Goal: Task Accomplishment & Management: Use online tool/utility

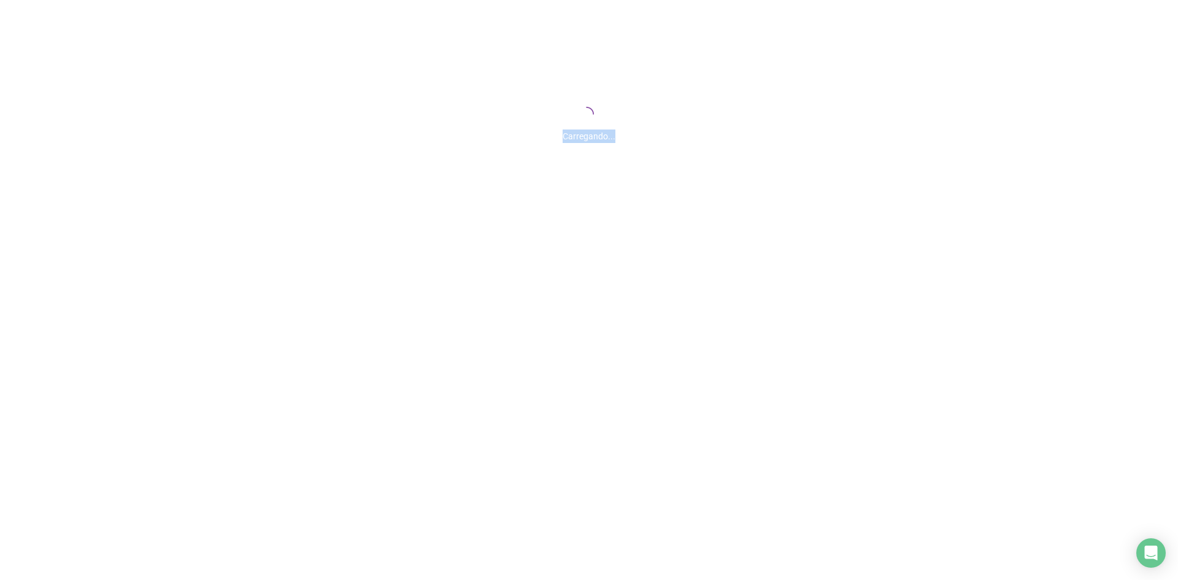
drag, startPoint x: 627, startPoint y: 135, endPoint x: 553, endPoint y: 137, distance: 74.3
click at [553, 137] on div "Carregando..." at bounding box center [589, 133] width 1178 height 20
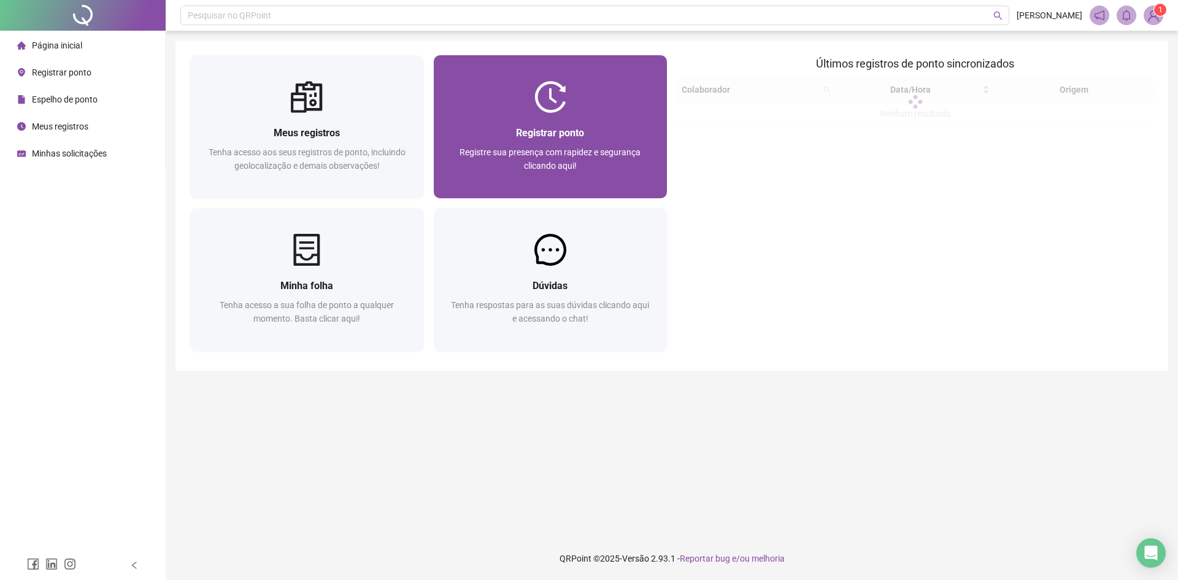
click at [602, 142] on div "Registrar ponto Registre sua presença com rapidez e segurança clicando aqui!" at bounding box center [550, 155] width 204 height 61
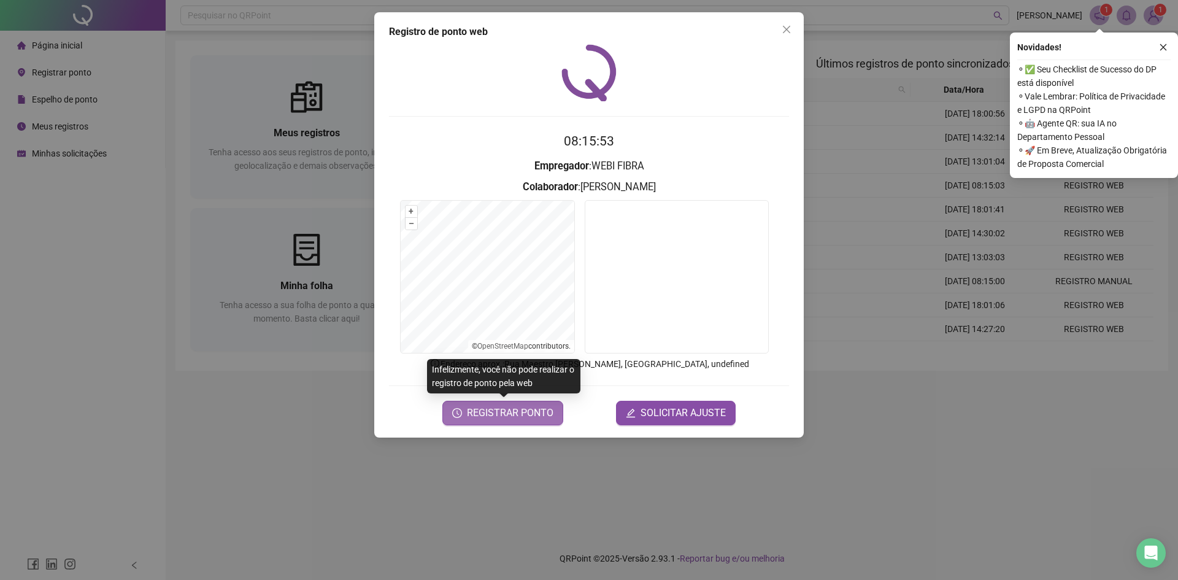
click at [524, 416] on span "REGISTRAR PONTO" at bounding box center [510, 412] width 86 height 15
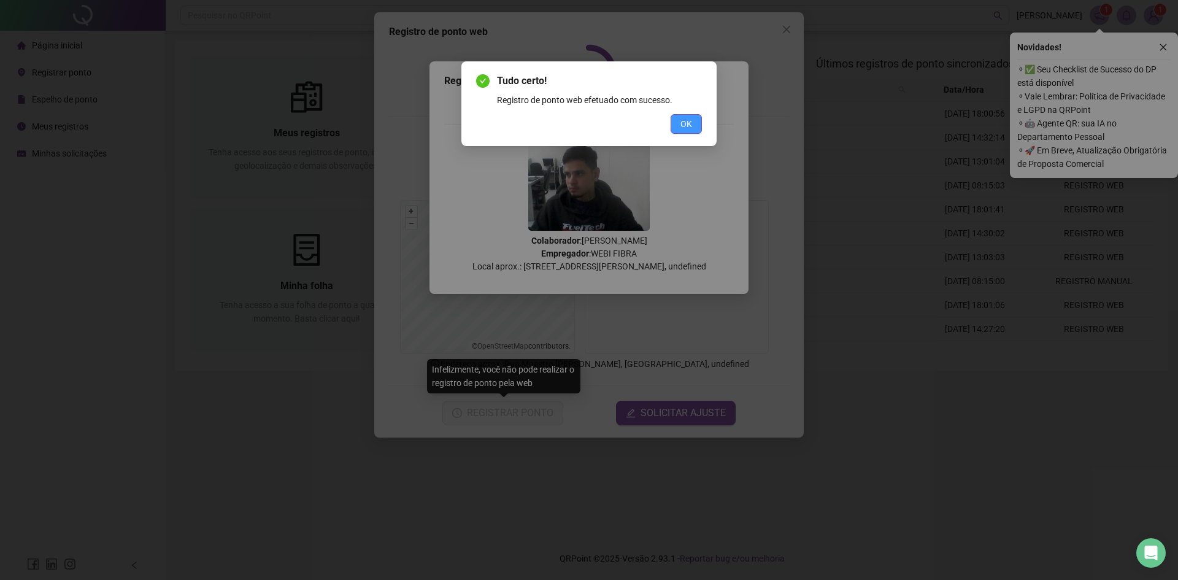
click at [692, 116] on button "OK" at bounding box center [685, 124] width 31 height 20
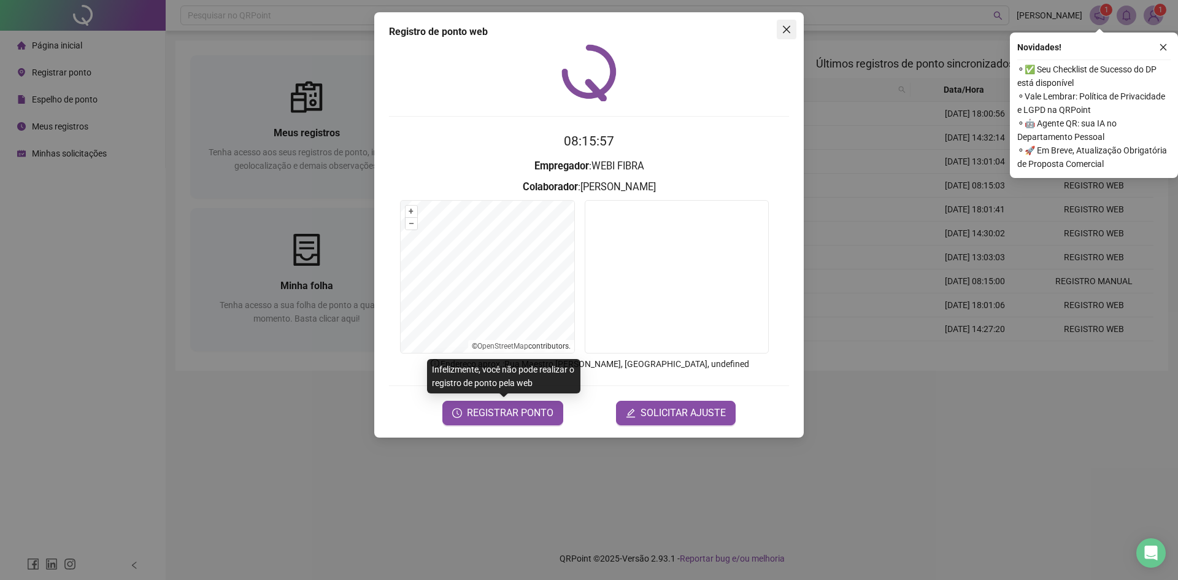
click at [785, 25] on icon "close" at bounding box center [786, 30] width 10 height 10
